Goal: Task Accomplishment & Management: Complete application form

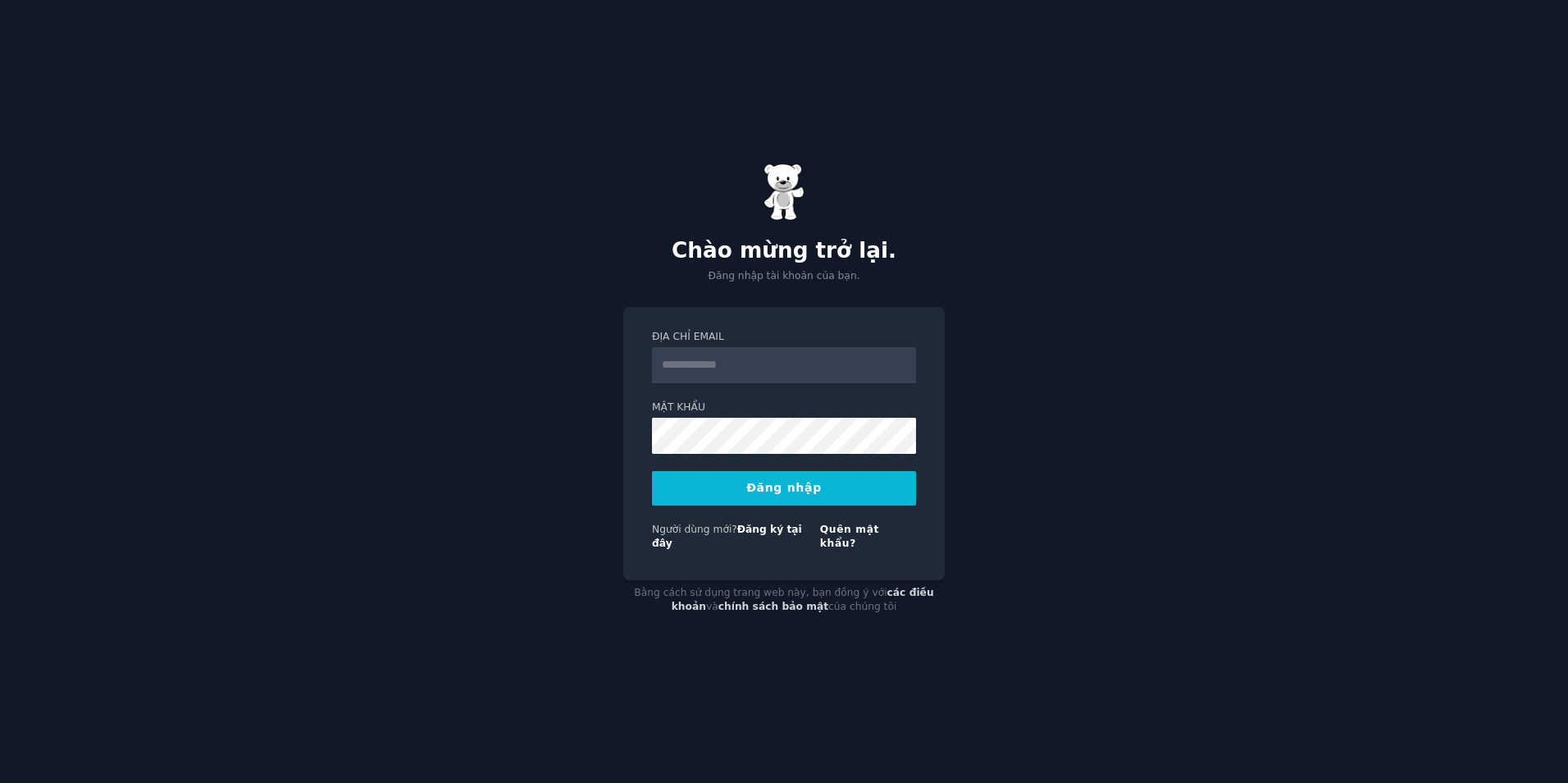
click at [761, 369] on input "Địa chỉ email" at bounding box center [784, 365] width 264 height 36
type input "**********"
click at [770, 532] on link "Đăng ký tại đây" at bounding box center [726, 536] width 150 height 26
click at [810, 471] on div "Mật khẩu" at bounding box center [784, 488] width 264 height 34
